Goal: Task Accomplishment & Management: Manage account settings

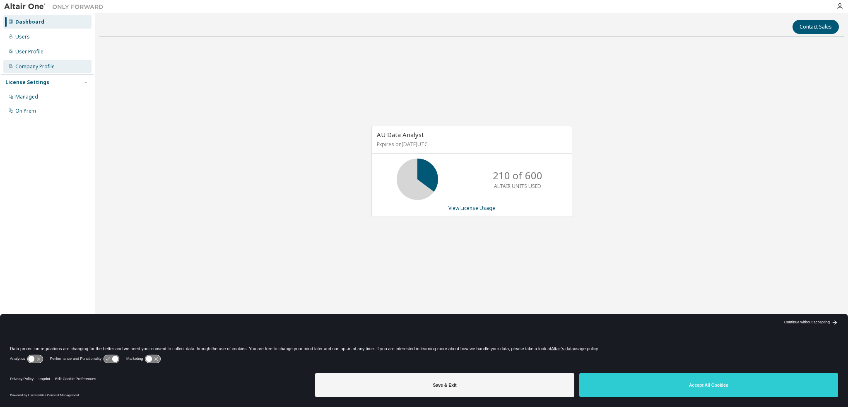
click at [40, 65] on div "Company Profile" at bounding box center [34, 66] width 39 height 7
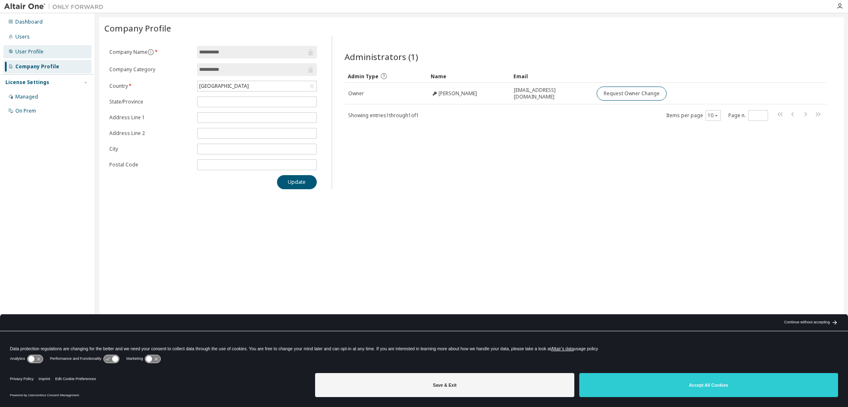
click at [35, 52] on div "User Profile" at bounding box center [29, 51] width 28 height 7
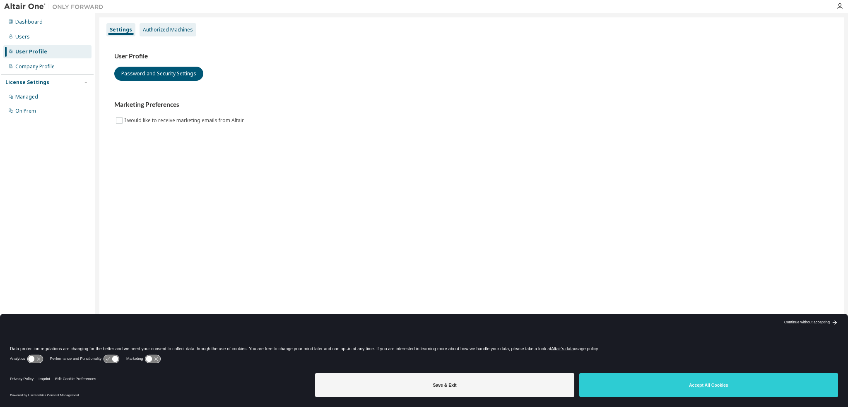
click at [155, 32] on div "Authorized Machines" at bounding box center [168, 29] width 50 height 7
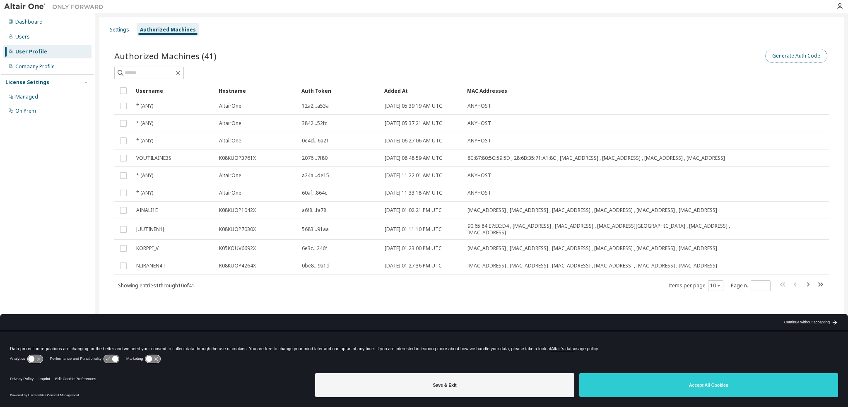
click at [798, 56] on button "Generate Auth Code" at bounding box center [796, 56] width 62 height 14
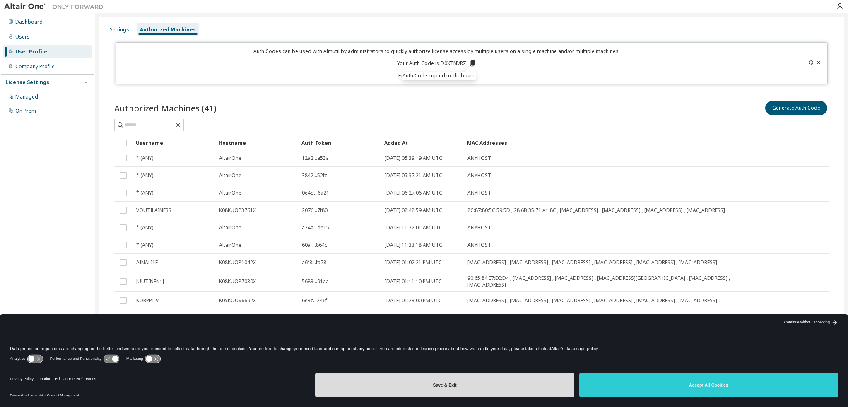
click at [505, 382] on button "Save & Exit" at bounding box center [444, 385] width 259 height 24
